Goal: Transaction & Acquisition: Book appointment/travel/reservation

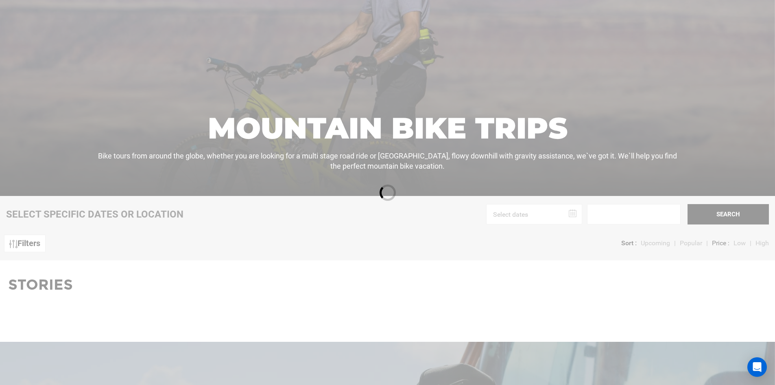
scroll to position [163, 0]
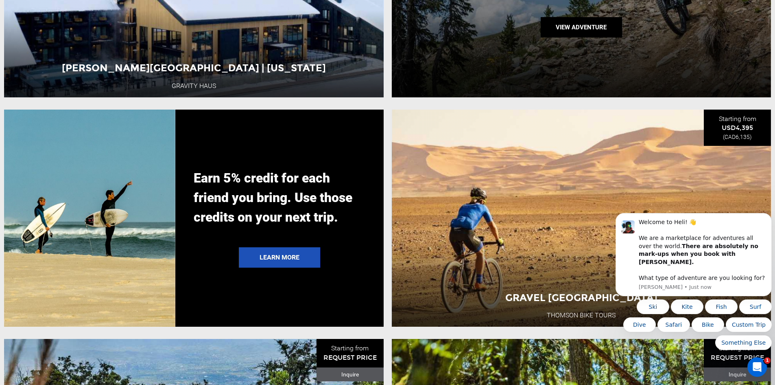
scroll to position [1994, 0]
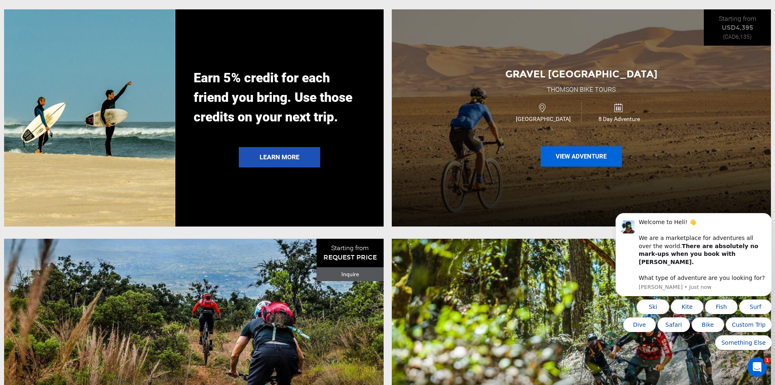
click at [576, 166] on button "View Adventure" at bounding box center [581, 156] width 81 height 20
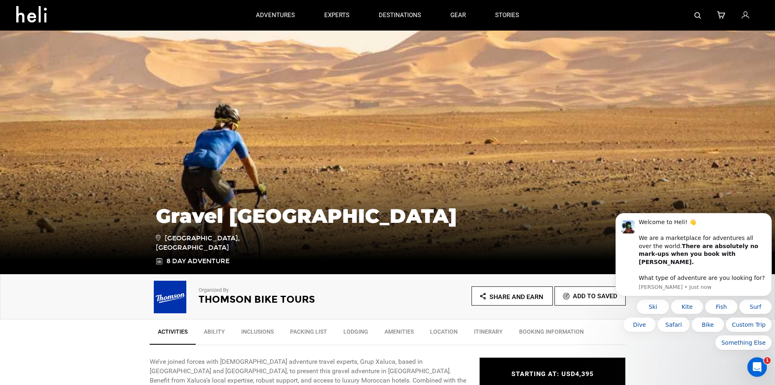
scroll to position [203, 0]
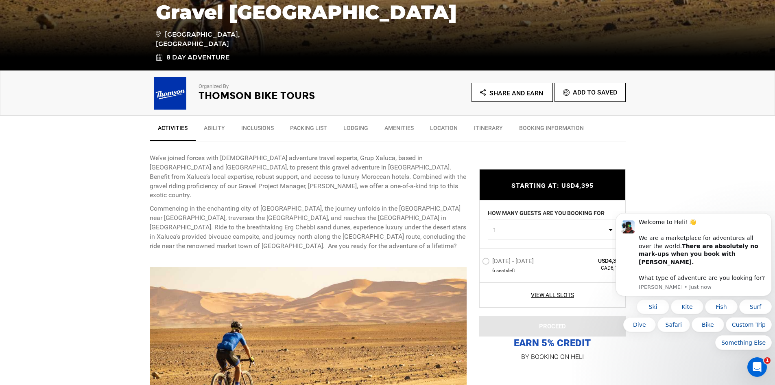
click at [213, 127] on link "Ability" at bounding box center [214, 130] width 37 height 20
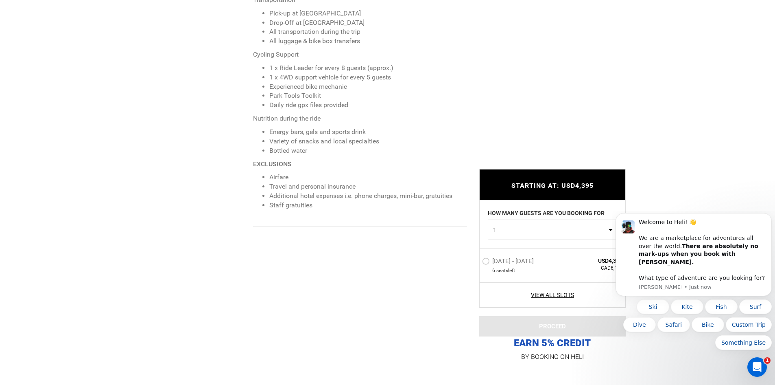
scroll to position [859, 0]
click at [771, 218] on icon "Dismiss notification" at bounding box center [769, 215] width 4 height 4
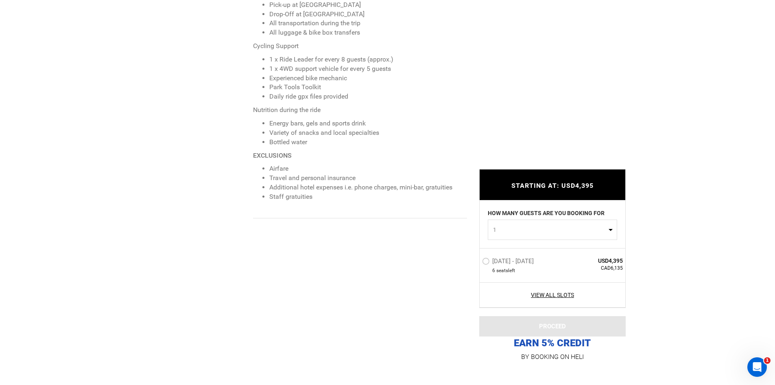
scroll to position [940, 0]
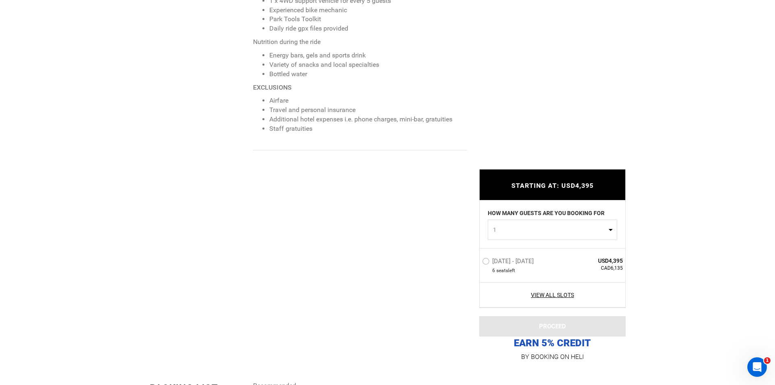
scroll to position [981, 0]
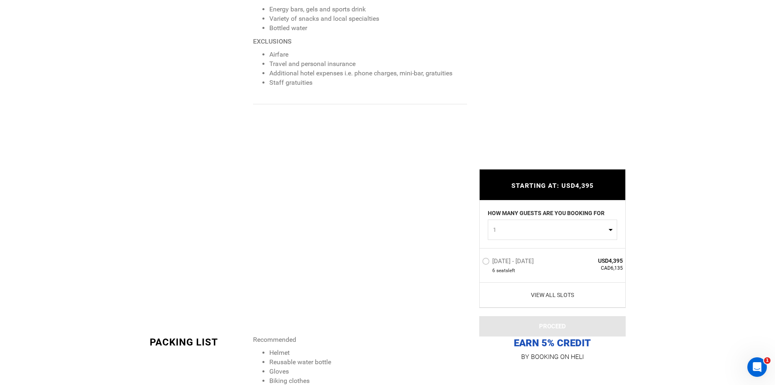
click at [564, 292] on link "View All Slots" at bounding box center [552, 295] width 141 height 8
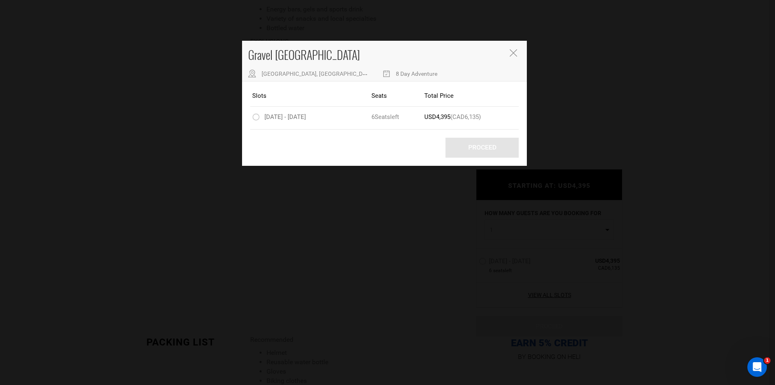
click at [396, 75] on span "8 Day Adventure" at bounding box center [417, 73] width 42 height 7
click at [283, 76] on span "[GEOGRAPHIC_DATA], [GEOGRAPHIC_DATA]" at bounding box center [318, 73] width 112 height 7
drag, startPoint x: 256, startPoint y: 118, endPoint x: 284, endPoint y: 173, distance: 62.1
click at [257, 118] on label "[DATE] - [DATE]" at bounding box center [280, 118] width 56 height 10
click at [247, 118] on input "[DATE] - [DATE]" at bounding box center [247, 117] width 0 height 10
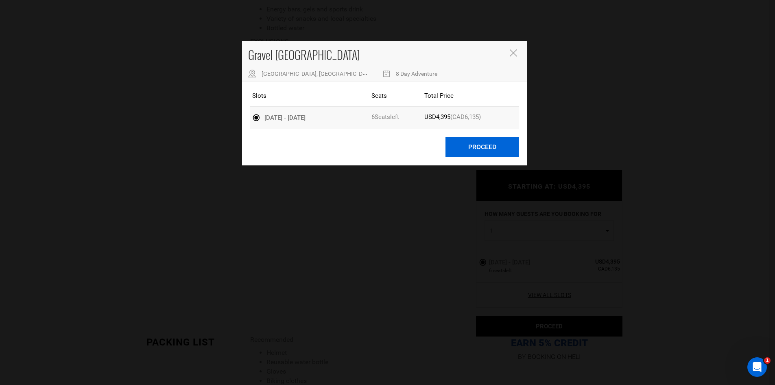
click at [483, 146] on button "Proceed" at bounding box center [482, 147] width 73 height 20
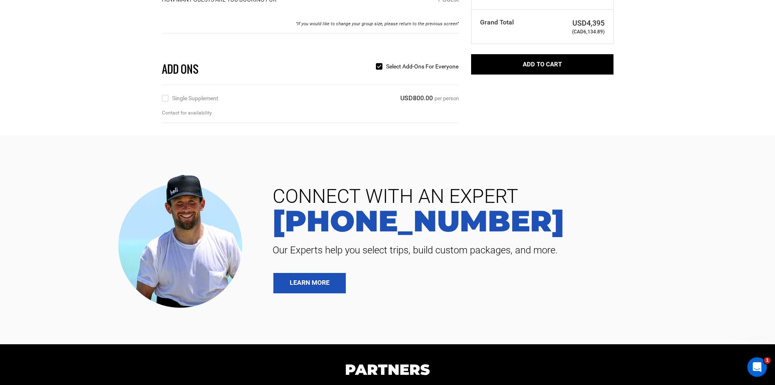
scroll to position [122, 0]
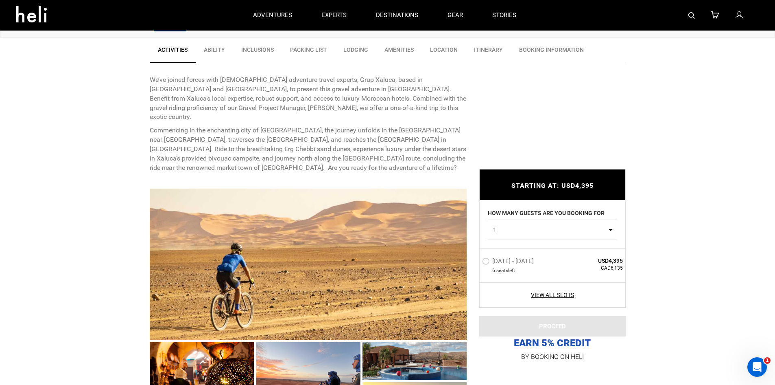
scroll to position [203, 0]
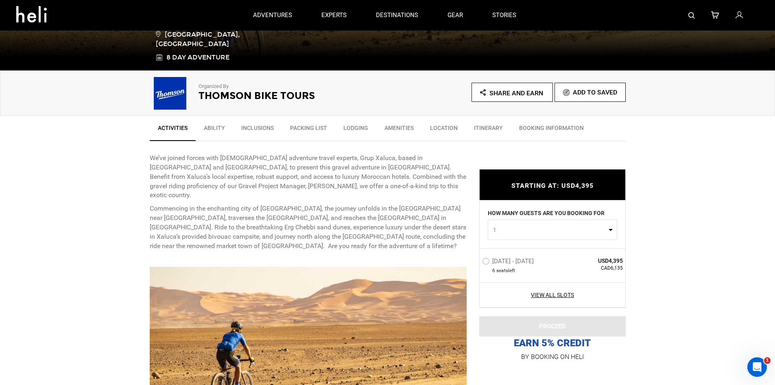
click at [300, 127] on link "Packing List" at bounding box center [308, 130] width 53 height 20
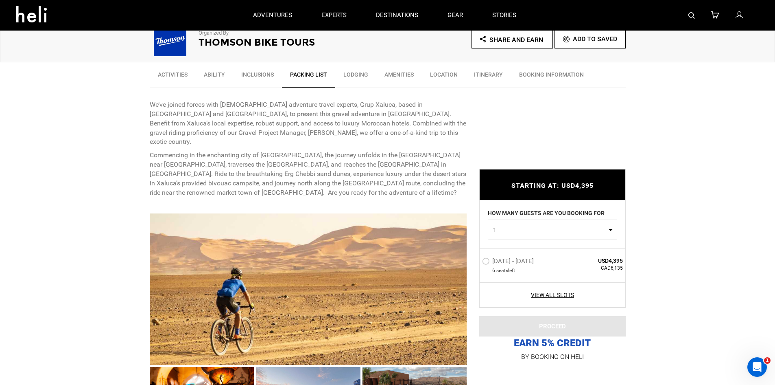
scroll to position [122, 0]
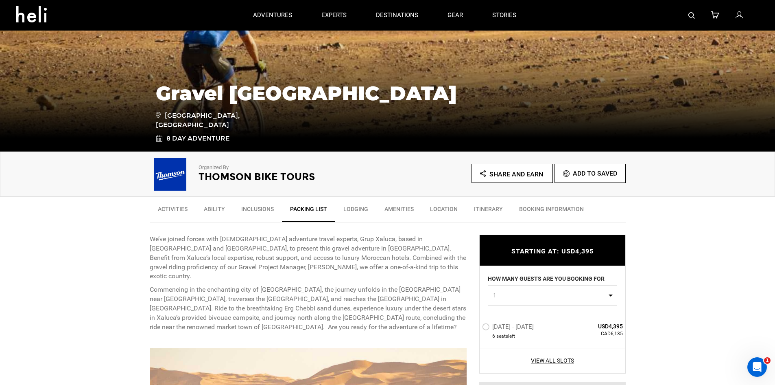
click at [219, 210] on link "Ability" at bounding box center [214, 211] width 37 height 20
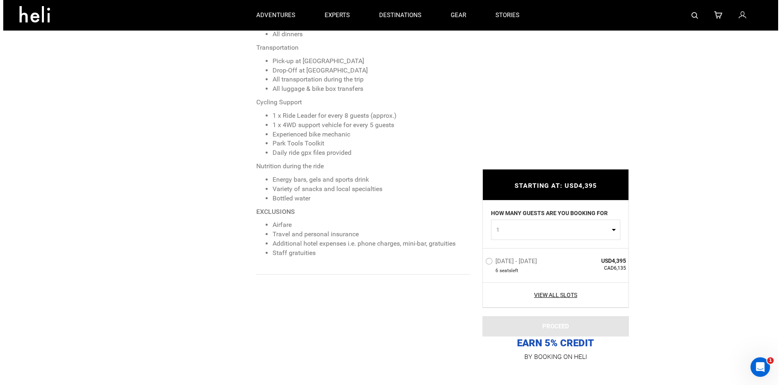
scroll to position [737, 0]
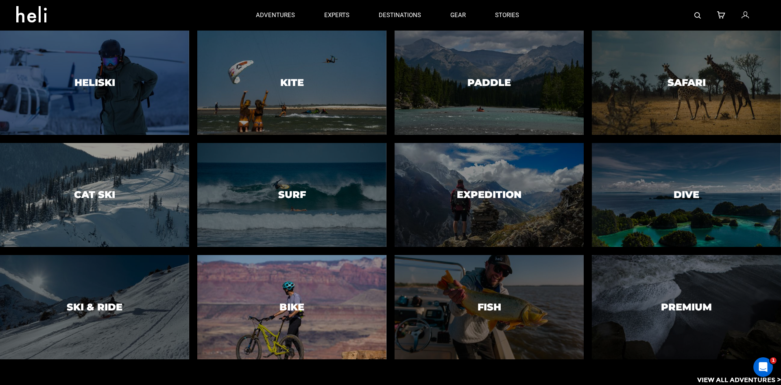
click at [304, 308] on h3 "Bike" at bounding box center [292, 307] width 25 height 11
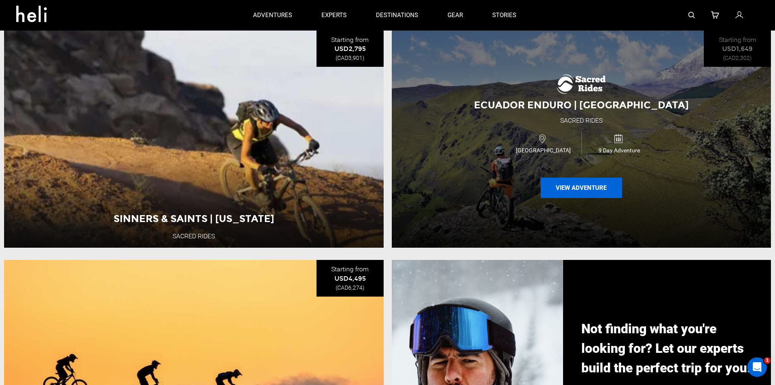
scroll to position [825, 0]
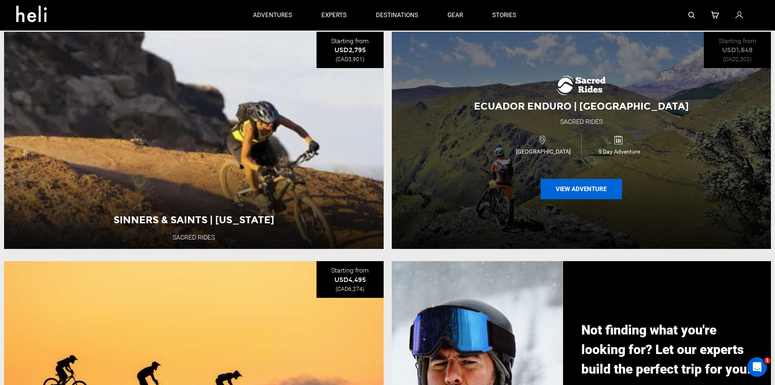
click at [577, 195] on button "View Adventure" at bounding box center [581, 189] width 81 height 20
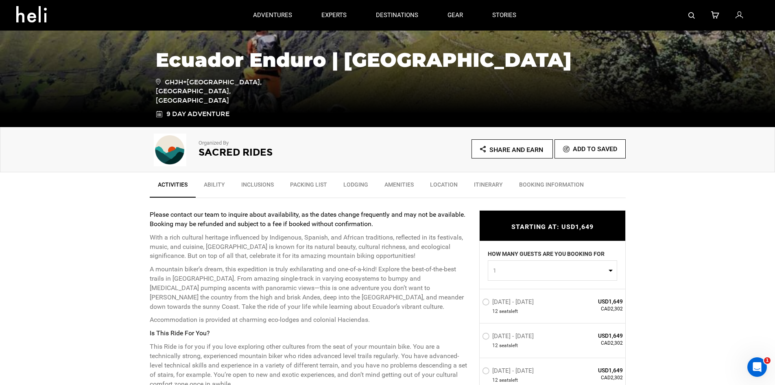
scroll to position [81, 0]
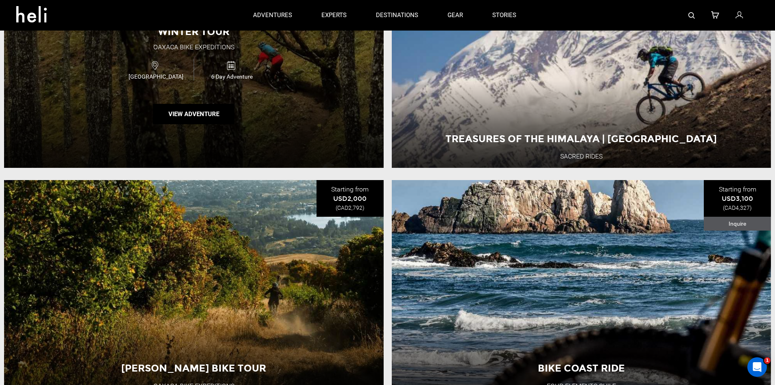
scroll to position [285, 0]
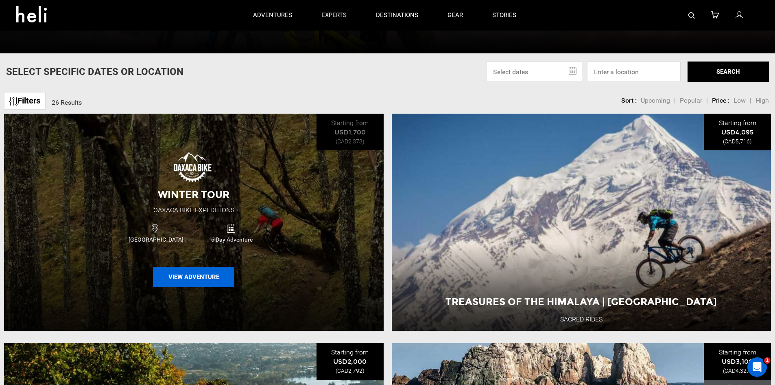
drag, startPoint x: 208, startPoint y: 279, endPoint x: 195, endPoint y: 272, distance: 14.4
click at [195, 272] on button "View Adventure" at bounding box center [193, 277] width 81 height 20
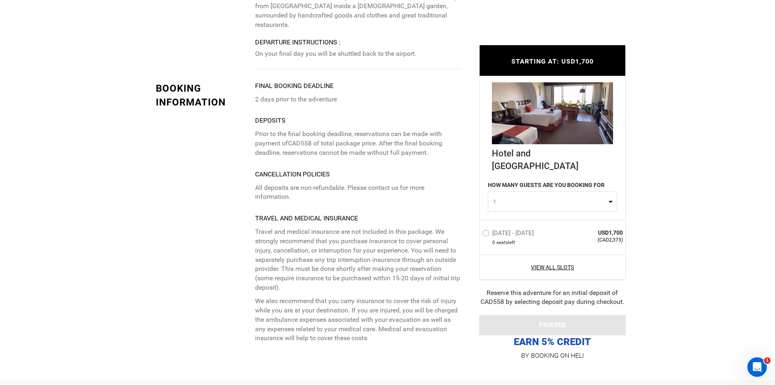
scroll to position [2197, 0]
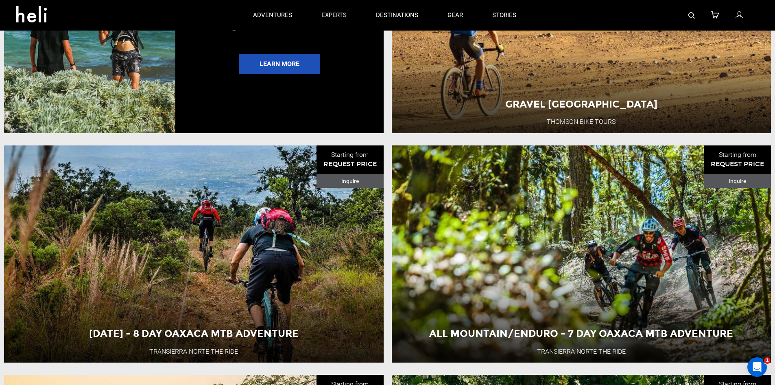
scroll to position [1994, 0]
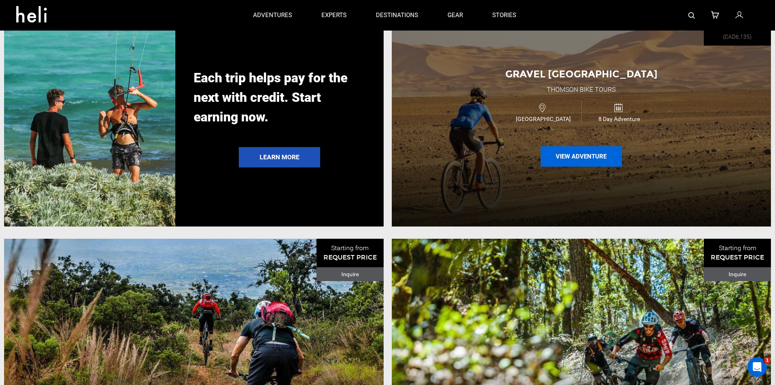
click at [577, 166] on button "View Adventure" at bounding box center [581, 156] width 81 height 20
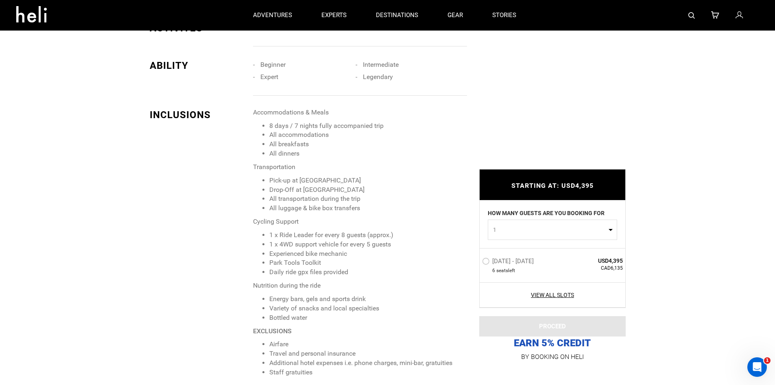
scroll to position [448, 0]
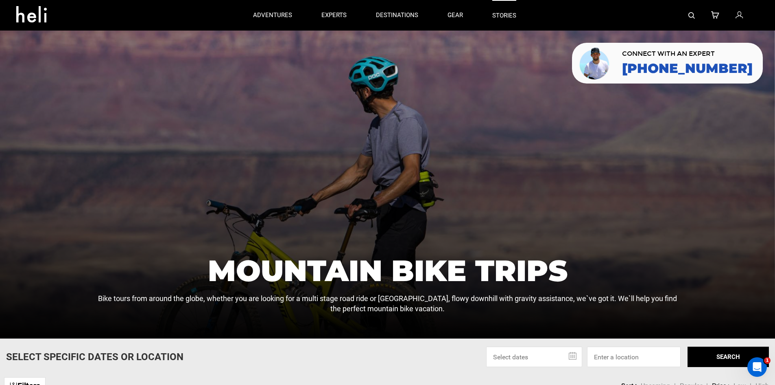
click at [506, 14] on link "stories" at bounding box center [504, 15] width 24 height 31
click at [341, 15] on p "experts" at bounding box center [333, 15] width 25 height 9
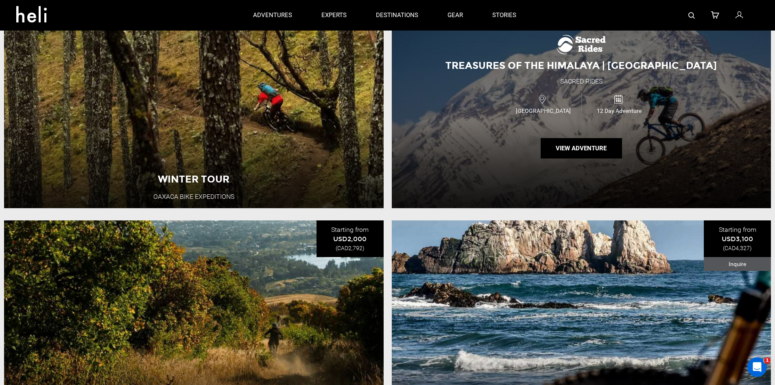
scroll to position [366, 0]
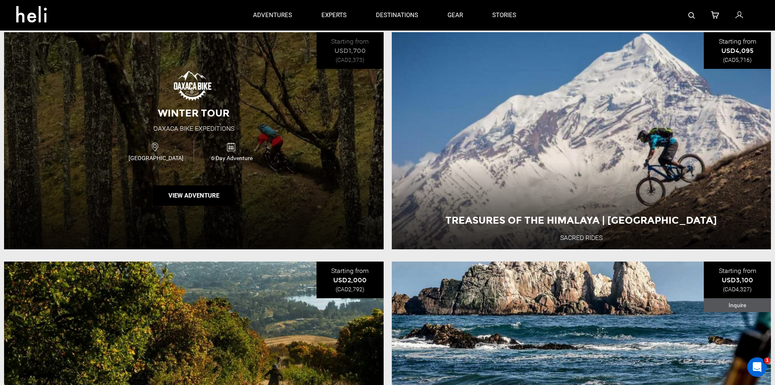
click at [199, 96] on img at bounding box center [194, 86] width 42 height 33
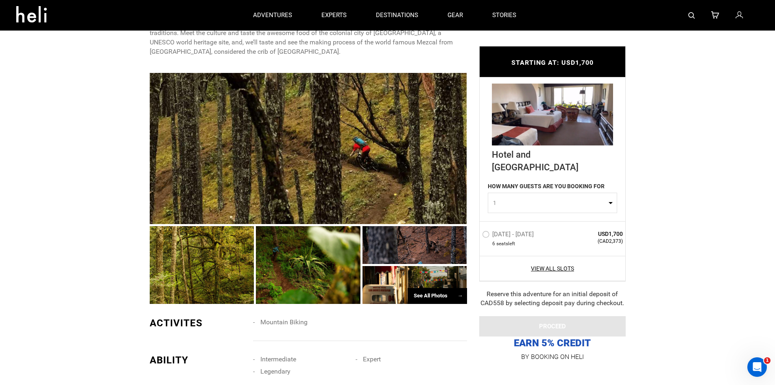
scroll to position [107, 0]
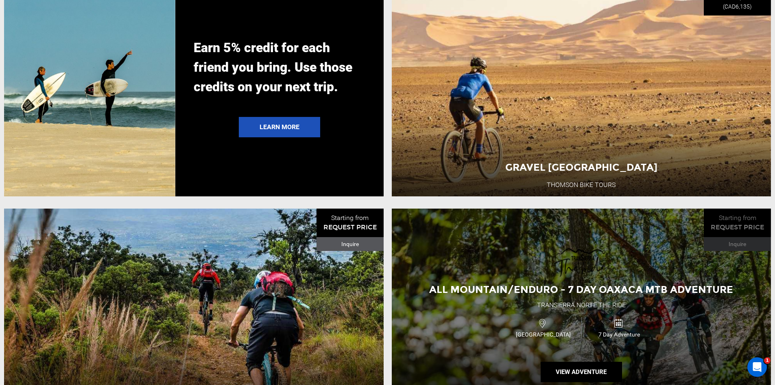
scroll to position [2116, 0]
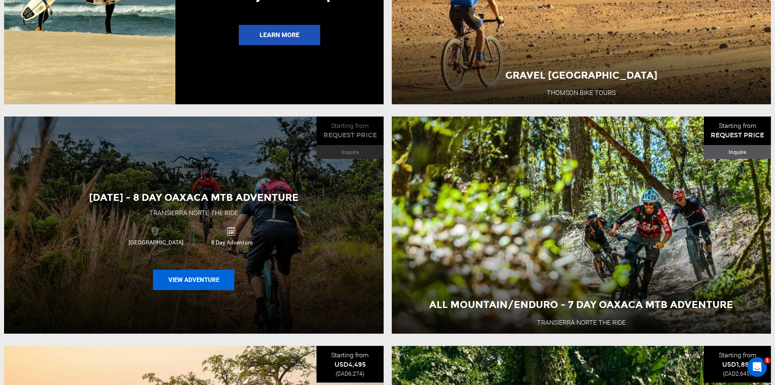
click at [212, 290] on button "View Adventure" at bounding box center [193, 279] width 81 height 20
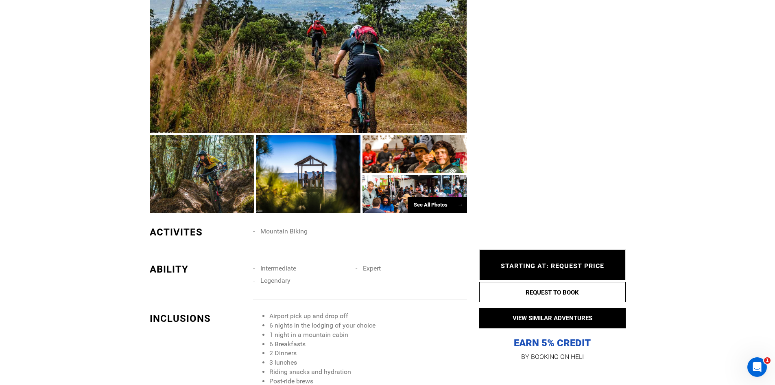
scroll to position [773, 0]
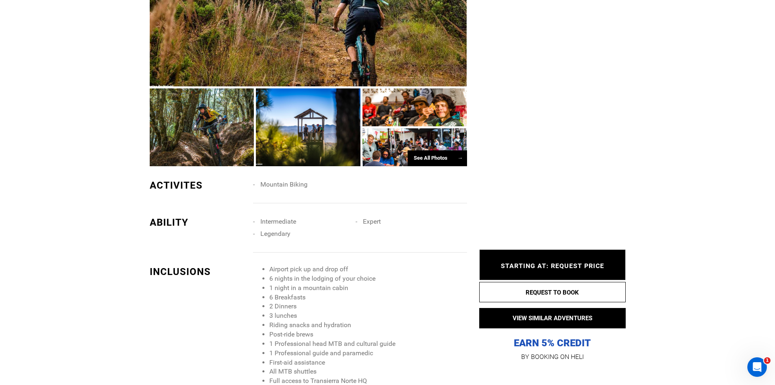
click at [228, 109] on div at bounding box center [202, 127] width 105 height 78
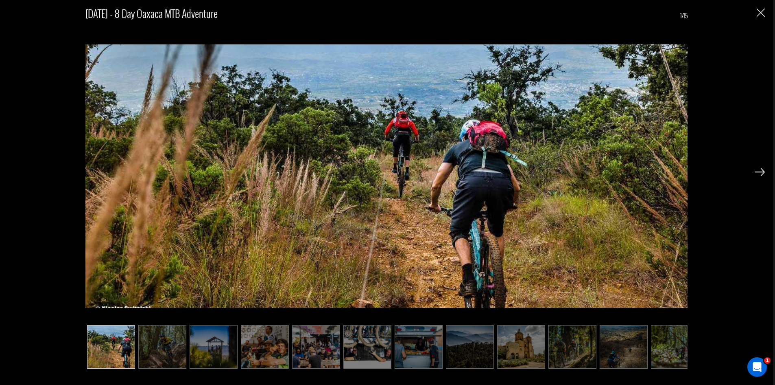
click at [758, 173] on img at bounding box center [760, 171] width 10 height 7
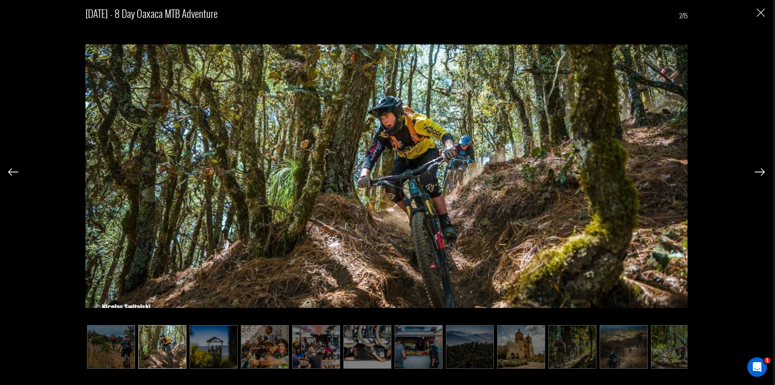
click at [758, 173] on img at bounding box center [760, 171] width 10 height 7
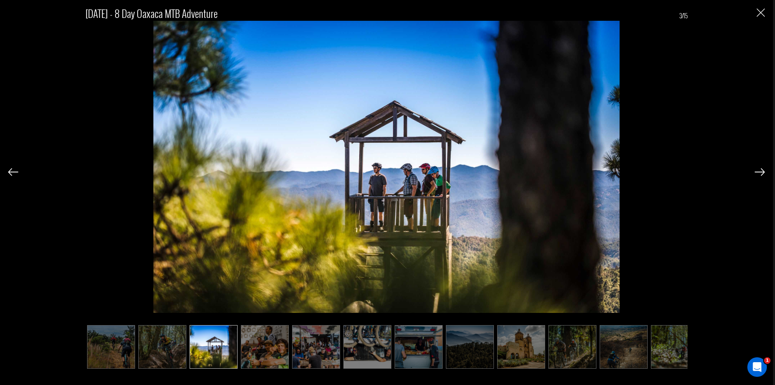
click at [758, 173] on img at bounding box center [760, 171] width 10 height 7
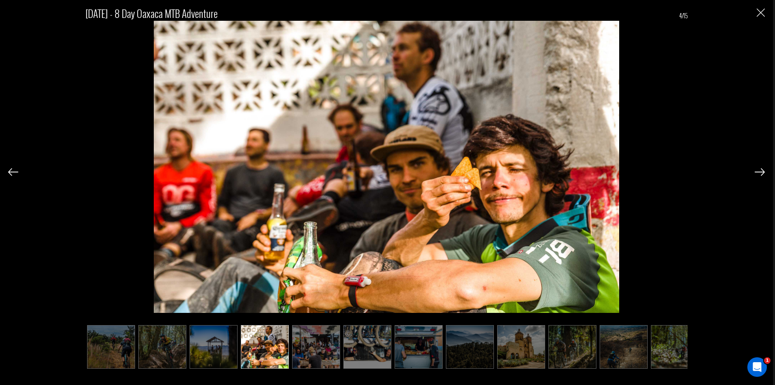
click at [758, 173] on img at bounding box center [760, 171] width 10 height 7
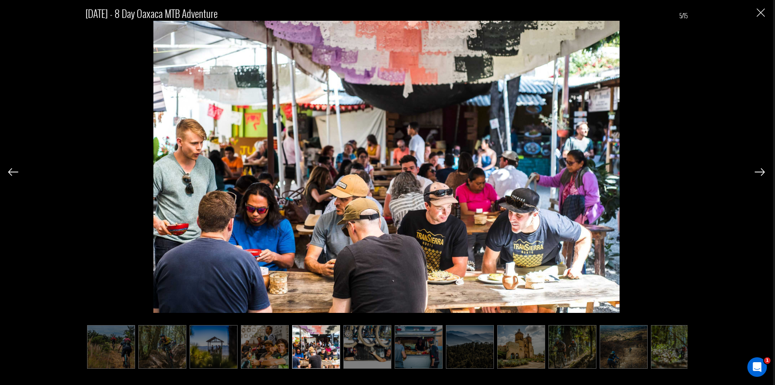
click at [758, 173] on img at bounding box center [760, 171] width 10 height 7
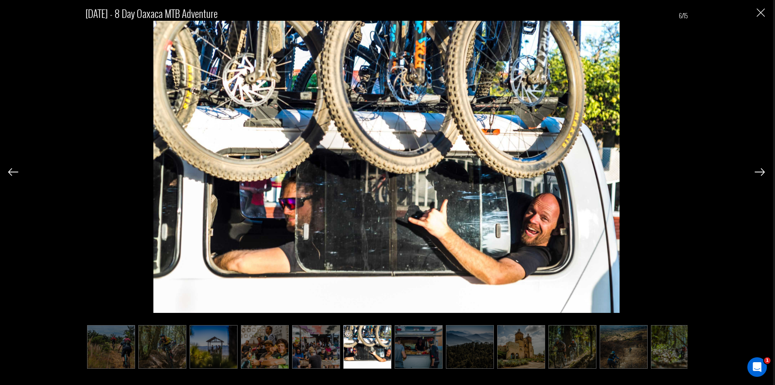
click at [758, 173] on img at bounding box center [760, 171] width 10 height 7
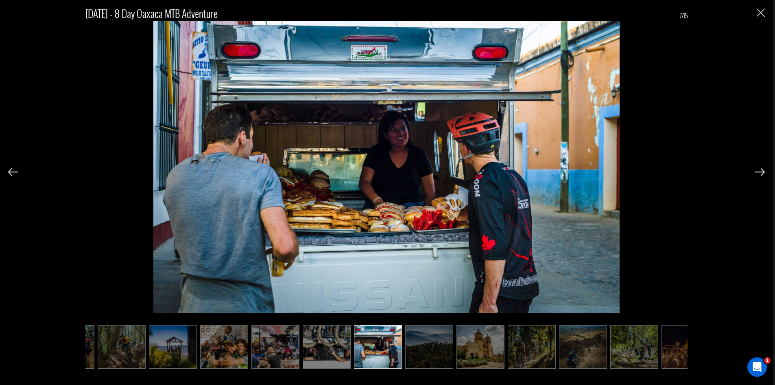
click at [758, 173] on img at bounding box center [760, 171] width 10 height 7
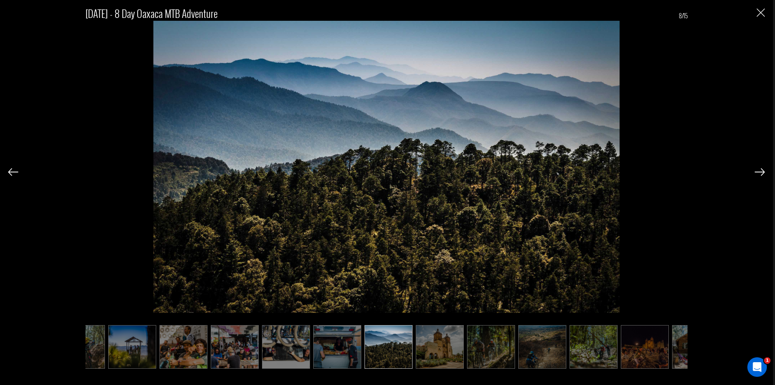
click at [758, 173] on img at bounding box center [760, 171] width 10 height 7
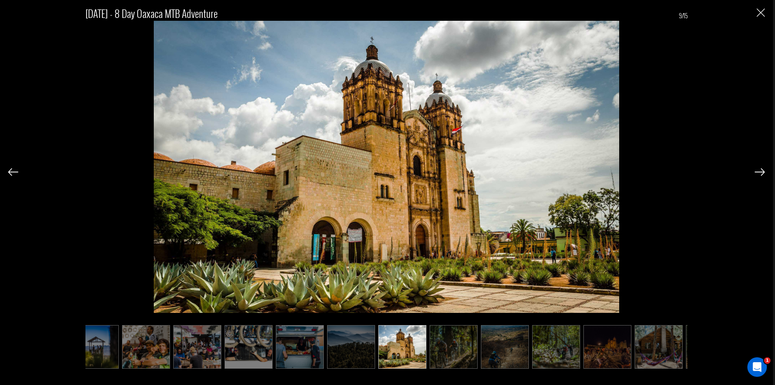
click at [758, 173] on img at bounding box center [760, 171] width 10 height 7
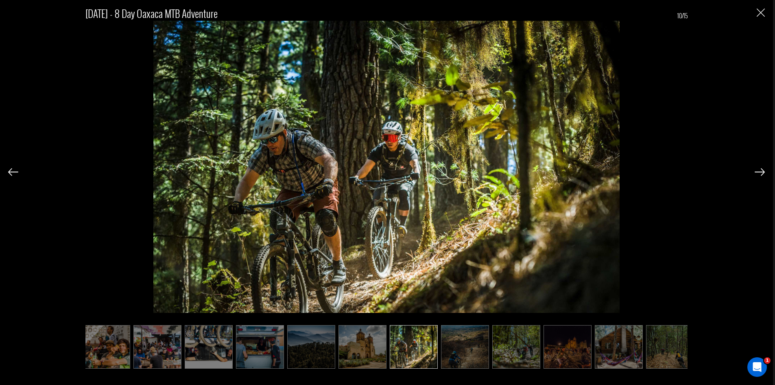
scroll to position [0, 162]
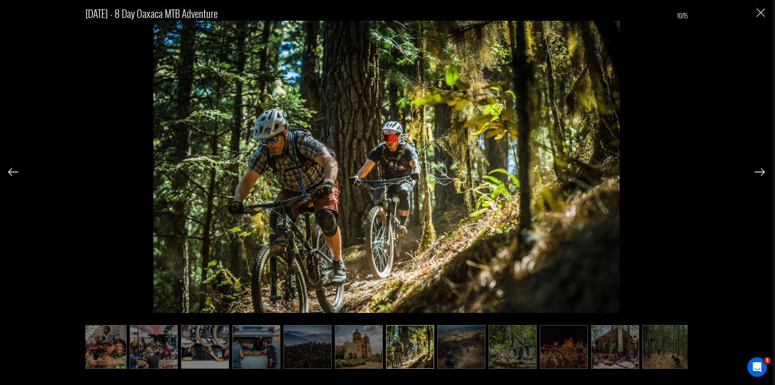
click at [758, 173] on img at bounding box center [760, 171] width 10 height 7
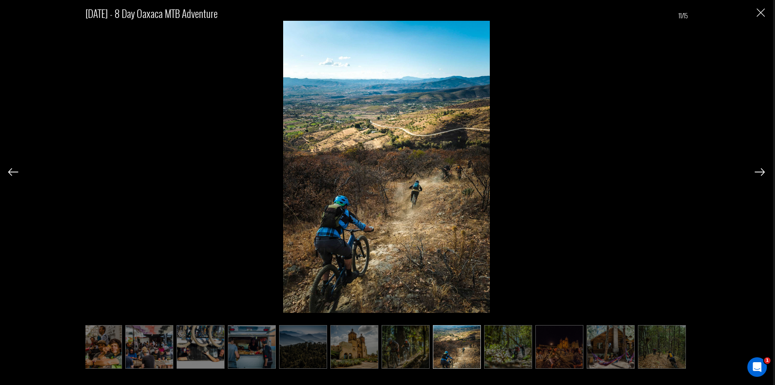
click at [758, 173] on img at bounding box center [760, 171] width 10 height 7
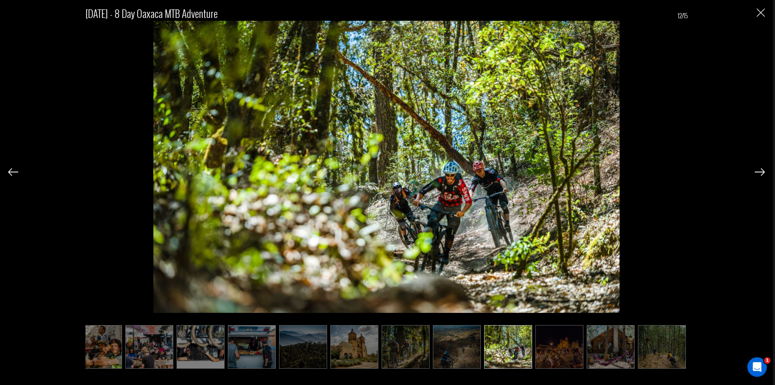
click at [758, 173] on img at bounding box center [760, 171] width 10 height 7
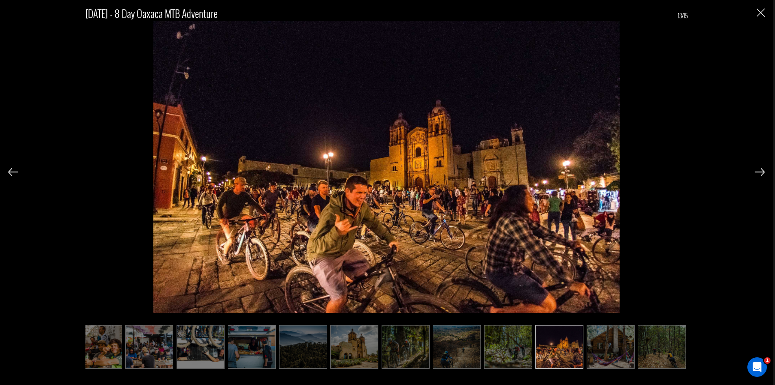
click at [758, 173] on img at bounding box center [760, 171] width 10 height 7
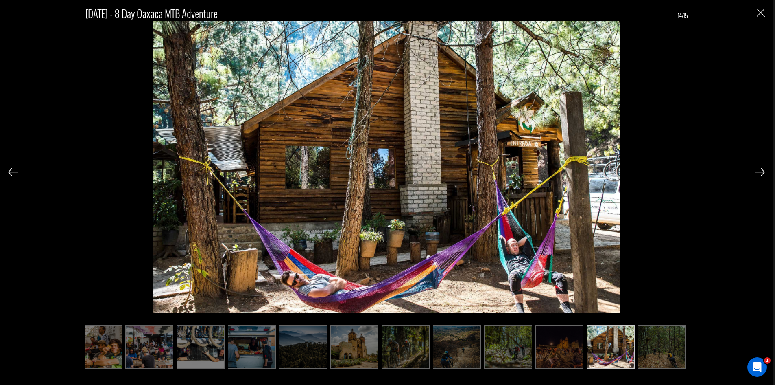
click at [758, 173] on img at bounding box center [760, 171] width 10 height 7
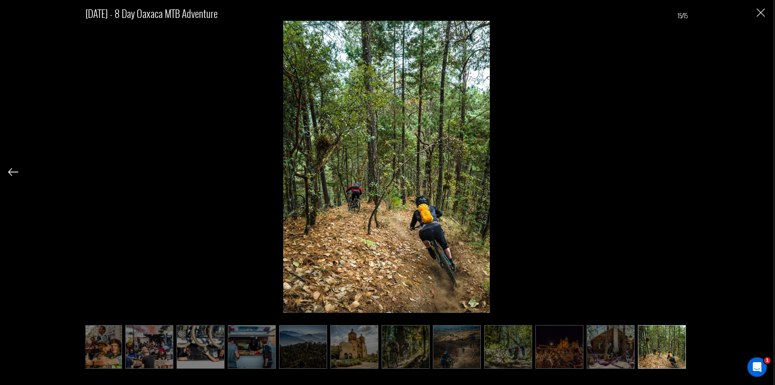
click at [758, 173] on div "[DATE] - 8 Day Oaxaca MTB Adventure 15/15" at bounding box center [386, 182] width 757 height 365
click at [761, 12] on img "Close" at bounding box center [761, 13] width 8 height 8
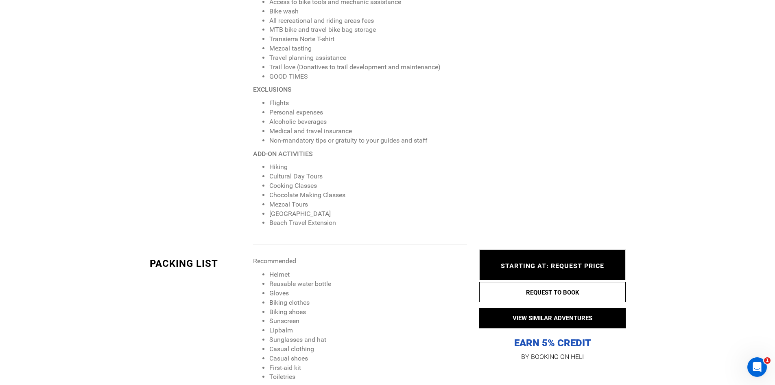
scroll to position [1180, 0]
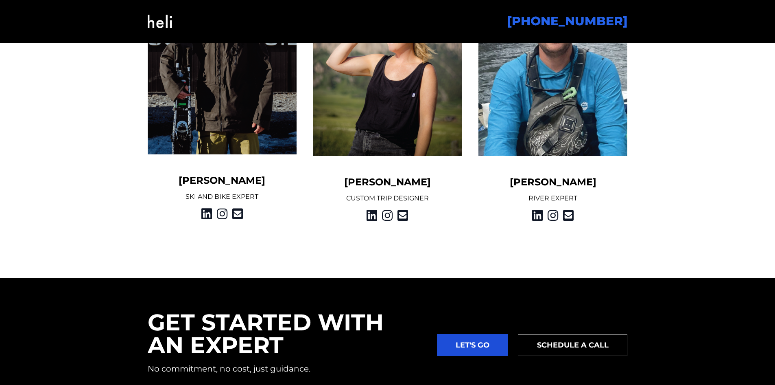
scroll to position [1180, 0]
